Goal: Information Seeking & Learning: Learn about a topic

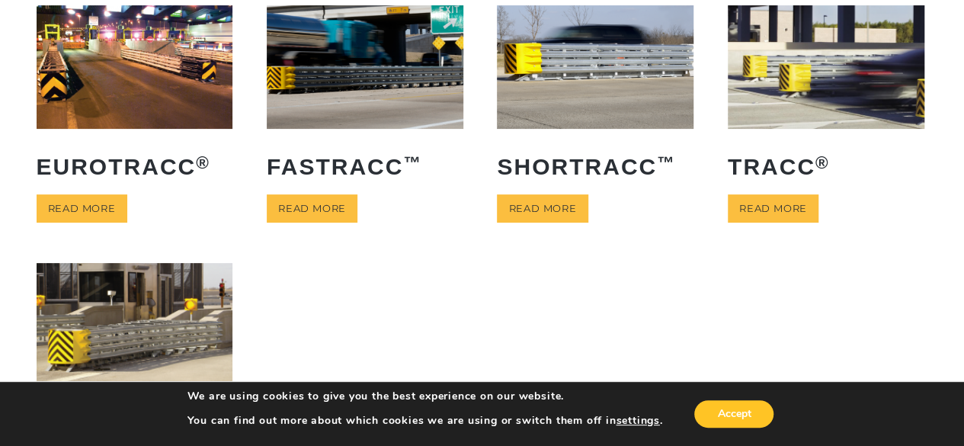
scroll to position [125, 0]
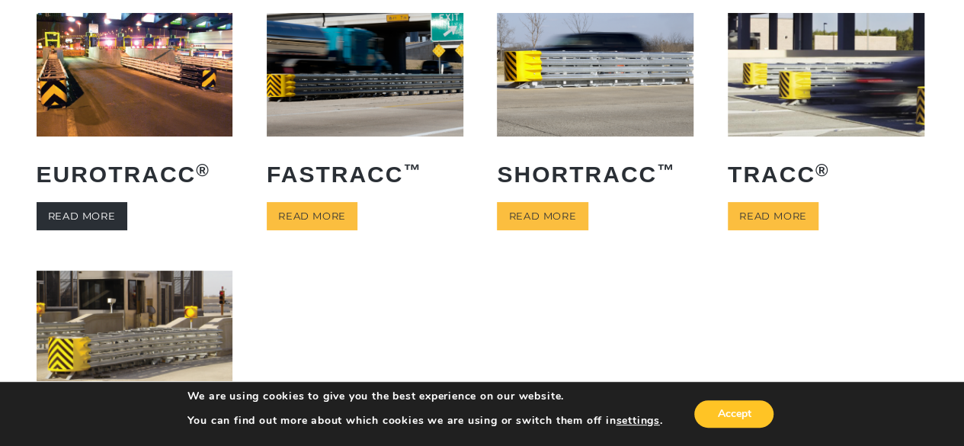
click at [101, 218] on link "Read more" at bounding box center [82, 216] width 91 height 28
